Goal: Information Seeking & Learning: Learn about a topic

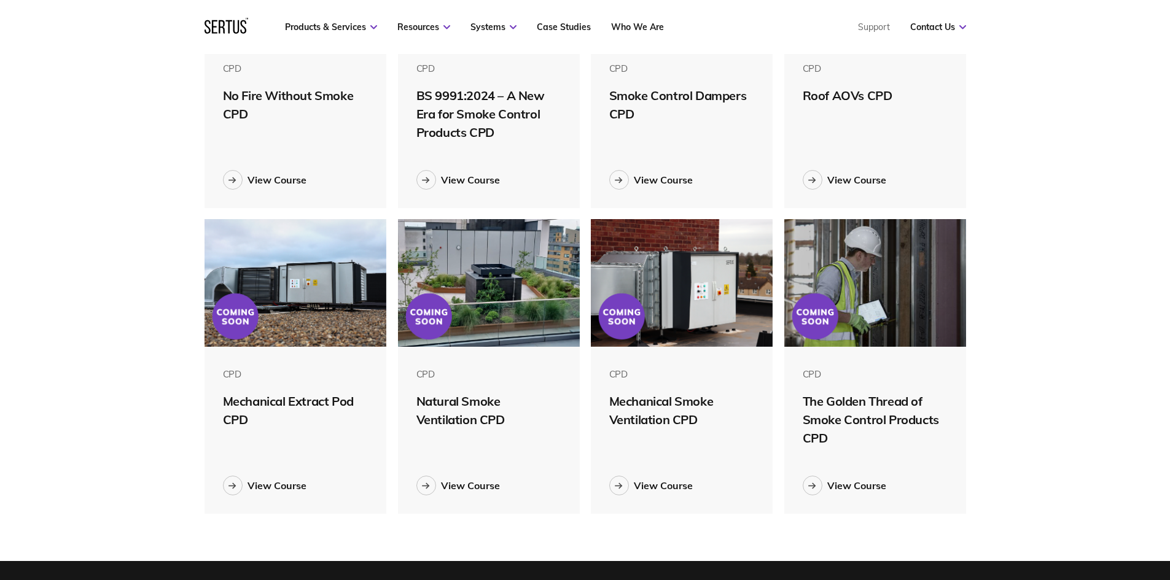
scroll to position [573, 0]
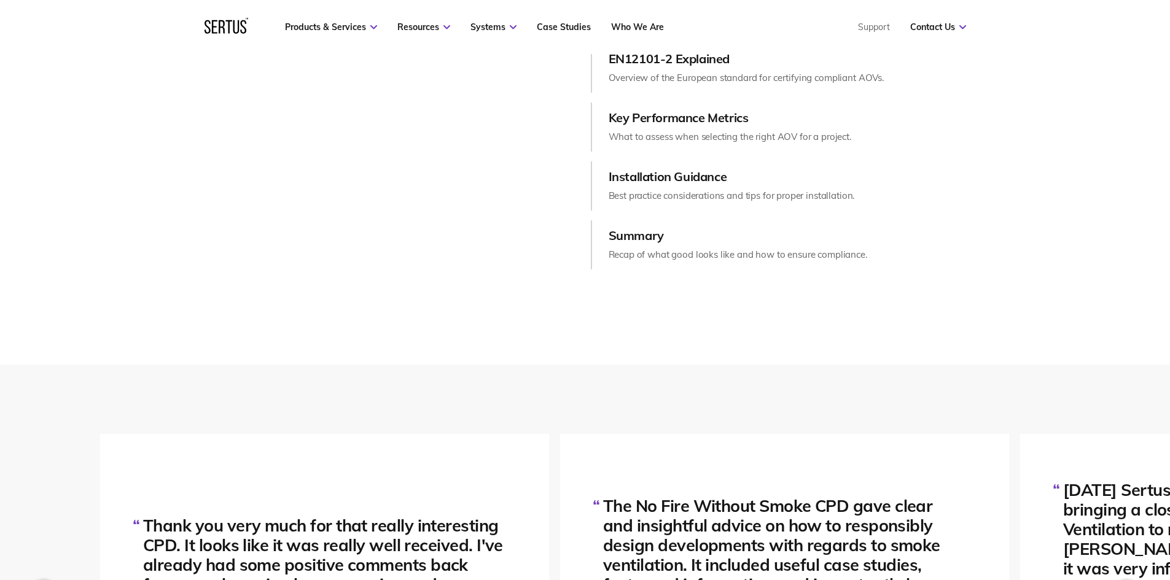
scroll to position [1801, 0]
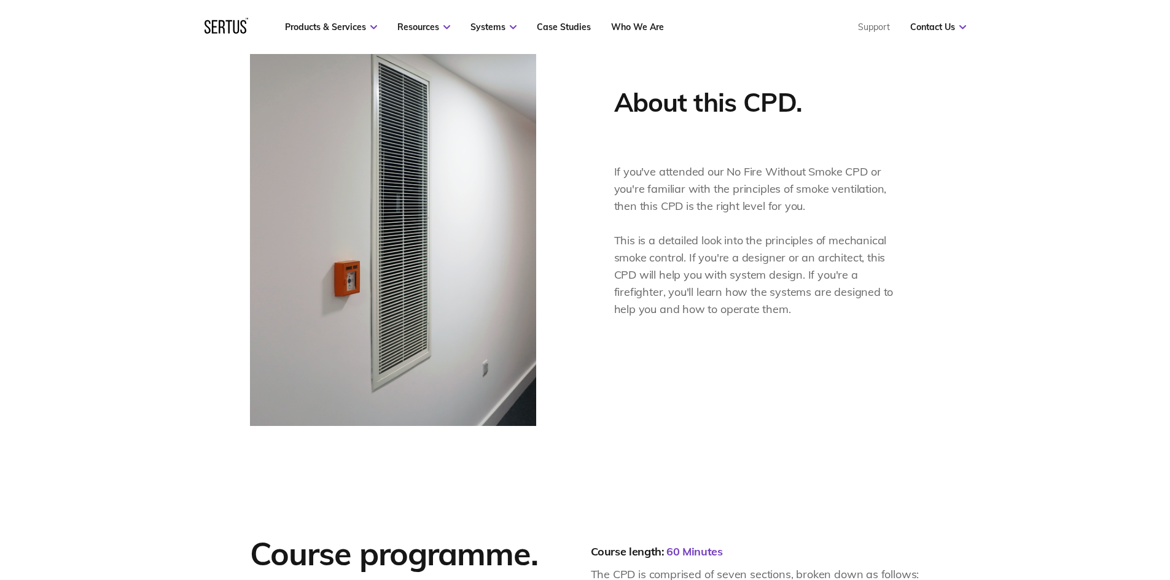
scroll to position [983, 0]
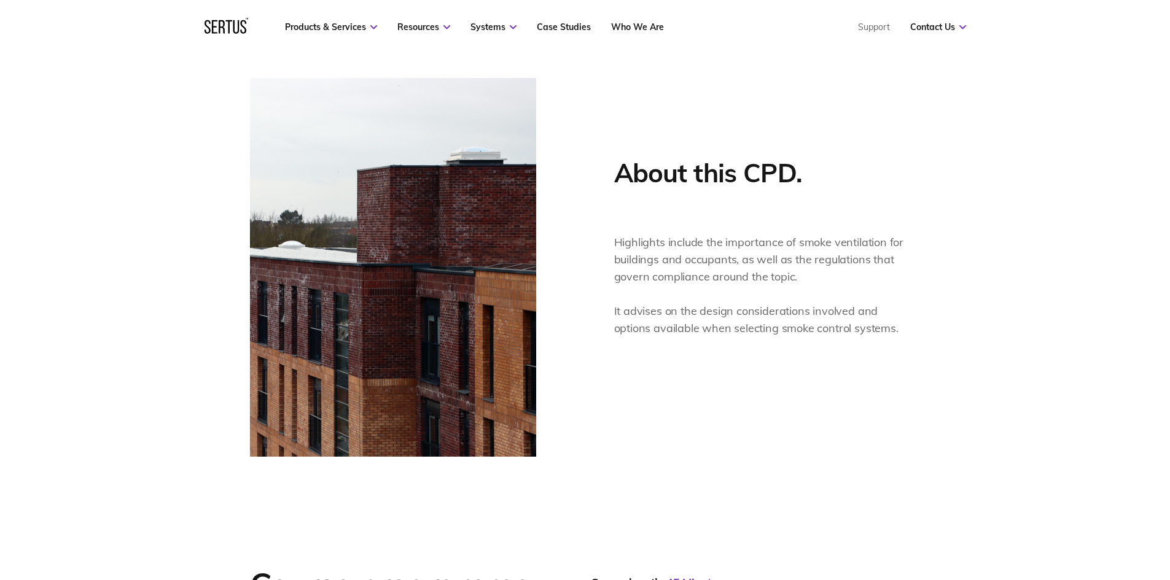
scroll to position [491, 0]
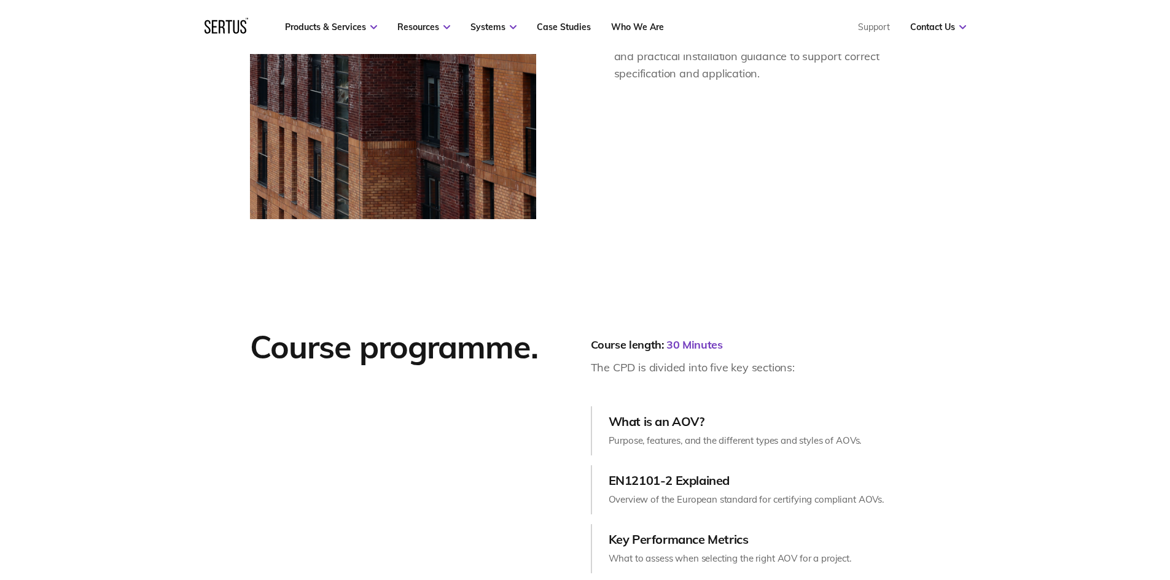
scroll to position [1228, 0]
